Goal: Task Accomplishment & Management: Use online tool/utility

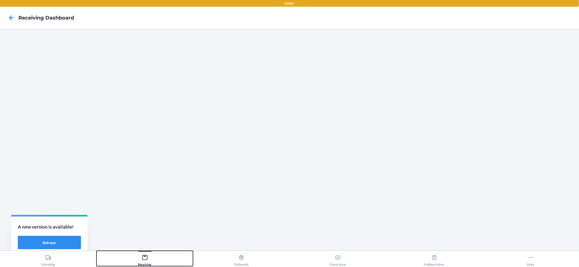
click at [148, 258] on icon at bounding box center [145, 257] width 6 height 6
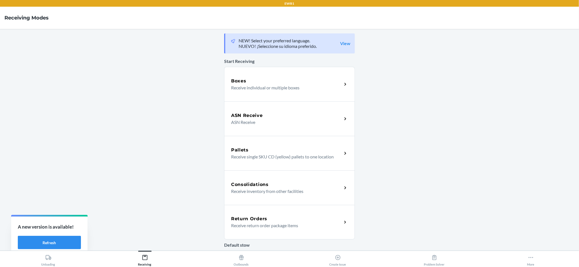
click at [266, 78] on div "Boxes" at bounding box center [286, 81] width 111 height 7
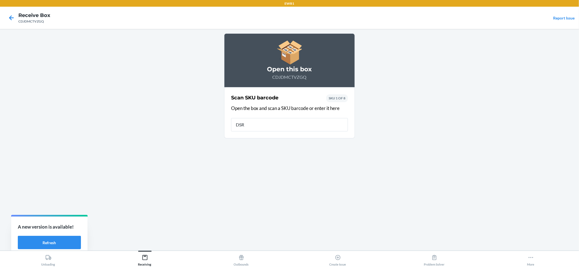
type input "DSRK"
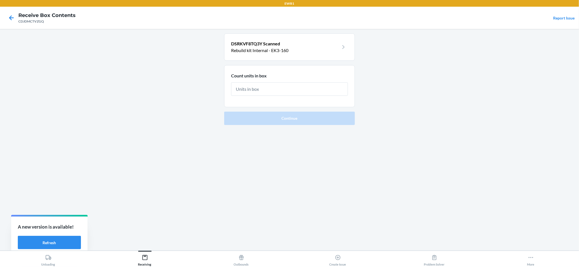
type input "2"
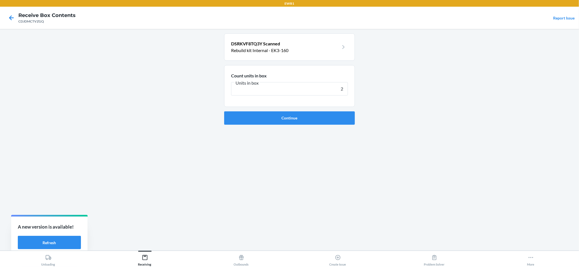
click button "Continue" at bounding box center [289, 117] width 131 height 13
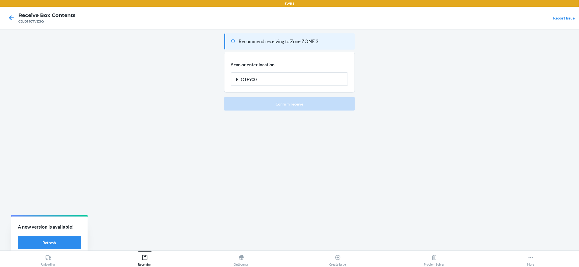
type input "RTOTE900"
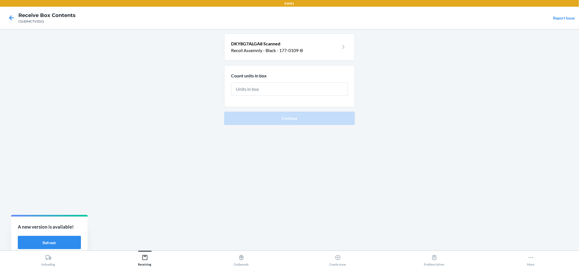
type input "1"
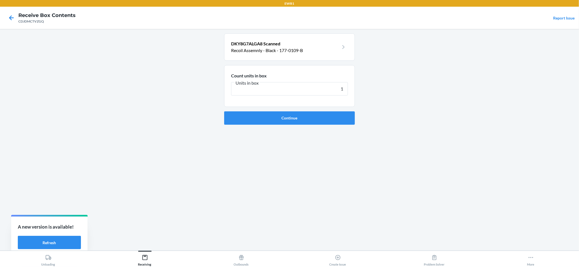
click button "Continue" at bounding box center [289, 117] width 131 height 13
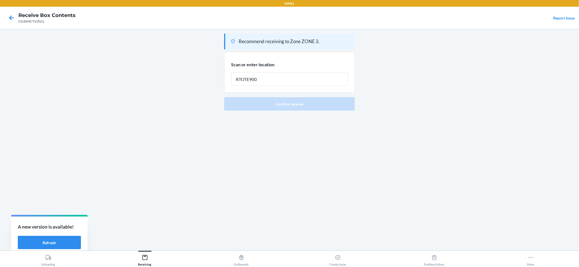
type input "RTOTE900"
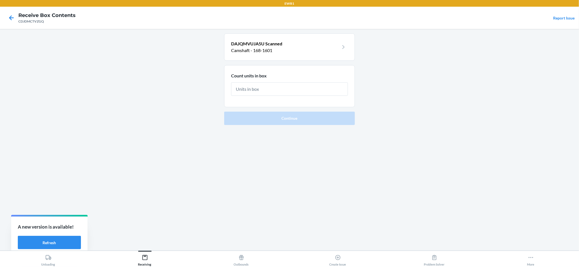
type input "3"
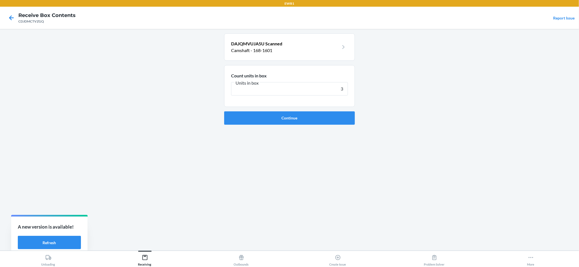
click button "Continue" at bounding box center [289, 117] width 131 height 13
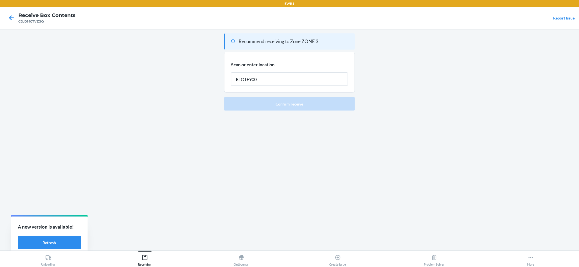
type input "RTOTE900"
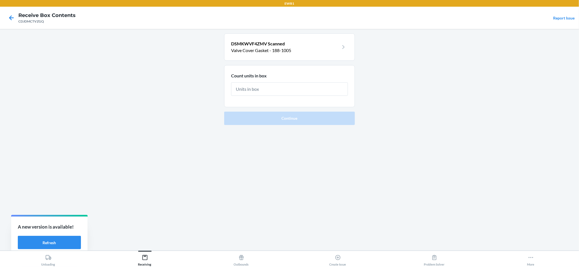
type input "7"
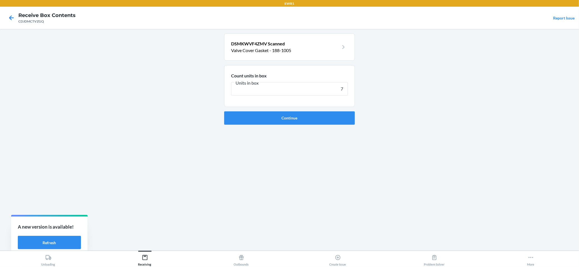
click button "Continue" at bounding box center [289, 117] width 131 height 13
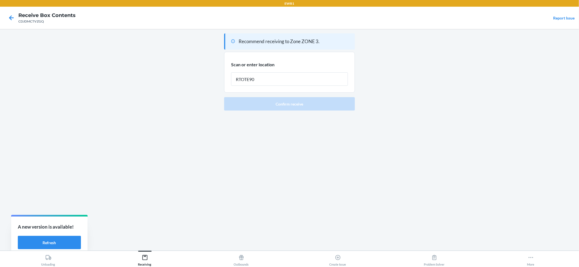
type input "RTOTE900"
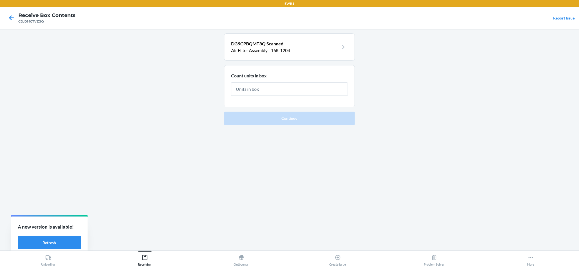
type input "6"
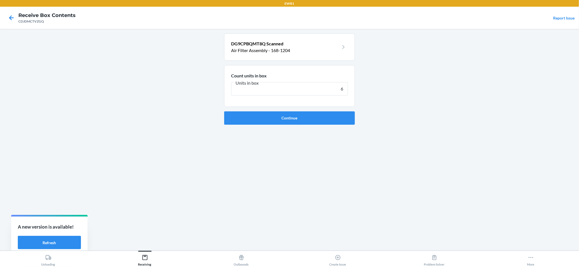
click button "Continue" at bounding box center [289, 117] width 131 height 13
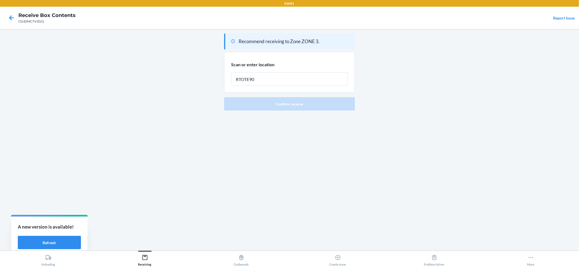
type input "RTOTE900"
